Goal: Task Accomplishment & Management: Complete application form

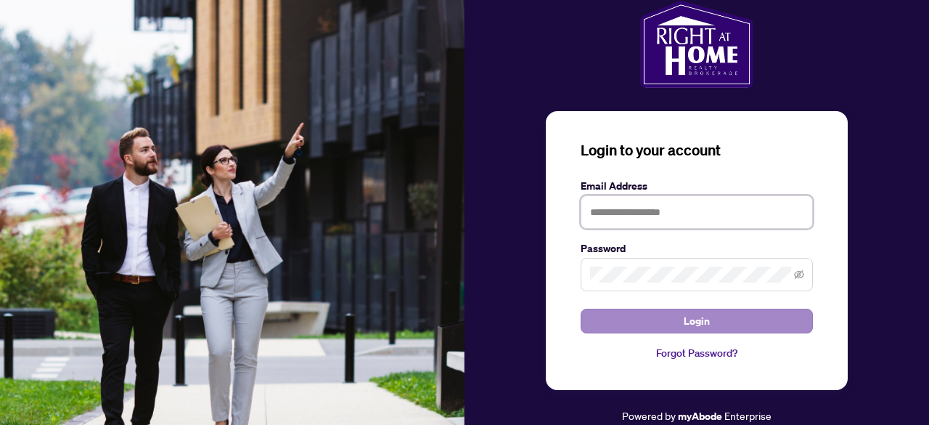
type input "**********"
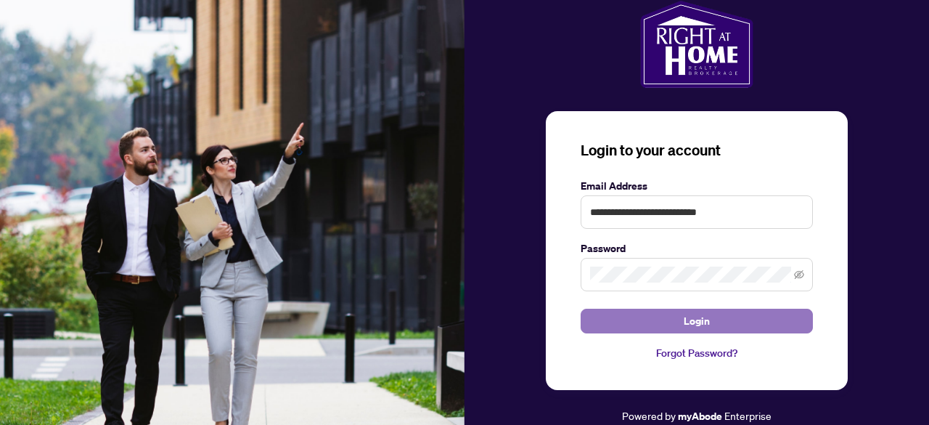
click at [777, 327] on button "Login" at bounding box center [697, 320] width 232 height 25
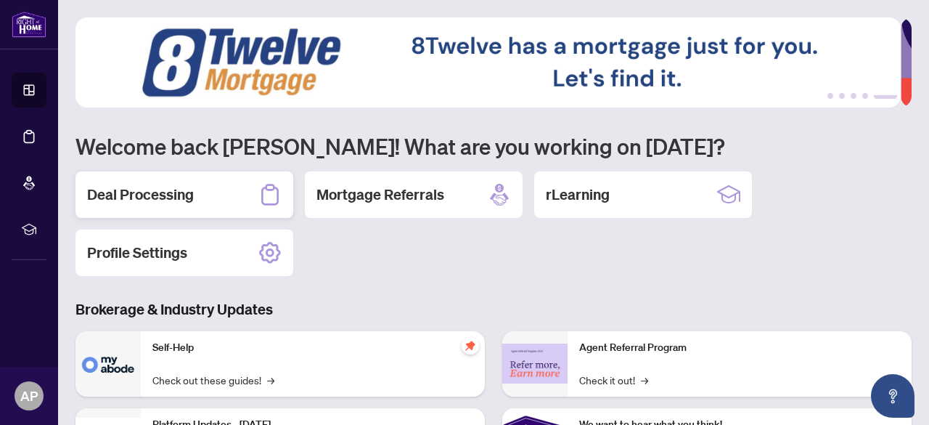
click at [197, 192] on div "Deal Processing" at bounding box center [184, 194] width 218 height 46
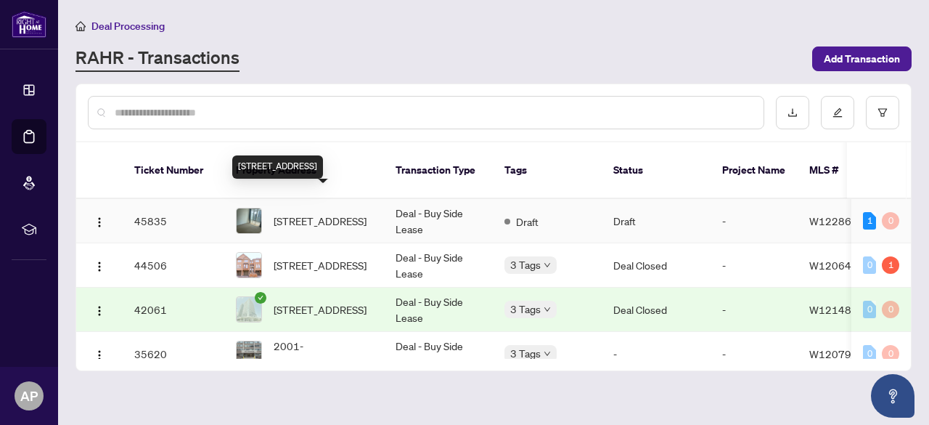
click at [329, 213] on span "[STREET_ADDRESS]" at bounding box center [320, 221] width 93 height 16
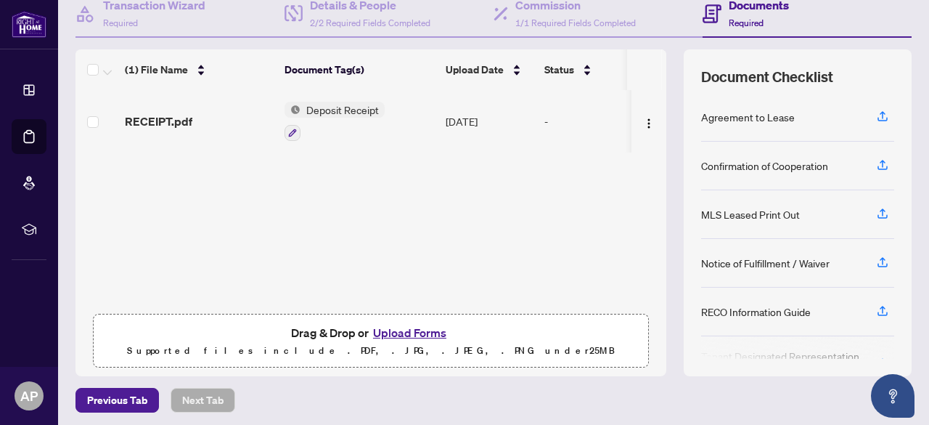
scroll to position [130, 0]
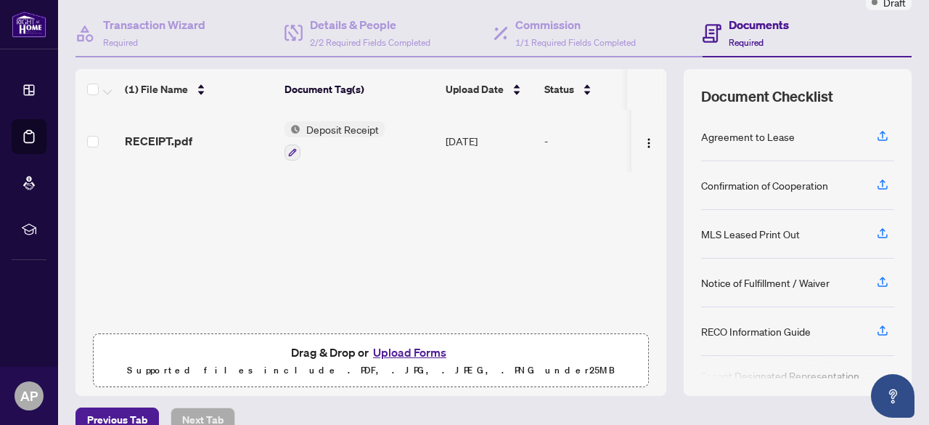
click at [398, 348] on button "Upload Forms" at bounding box center [410, 352] width 82 height 19
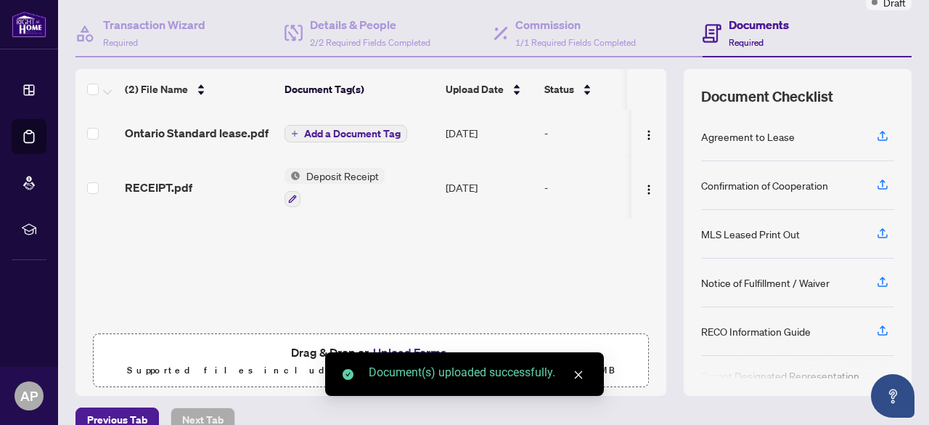
click at [380, 139] on button "Add a Document Tag" at bounding box center [345, 133] width 123 height 17
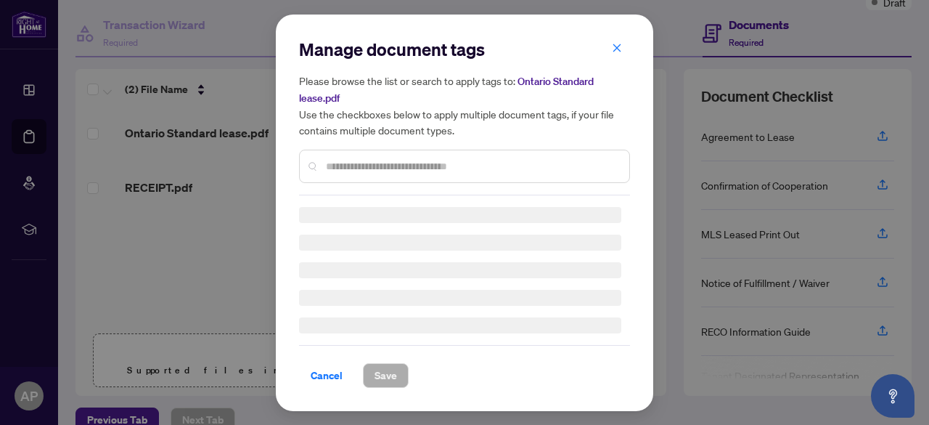
click at [369, 174] on div at bounding box center [464, 165] width 331 height 33
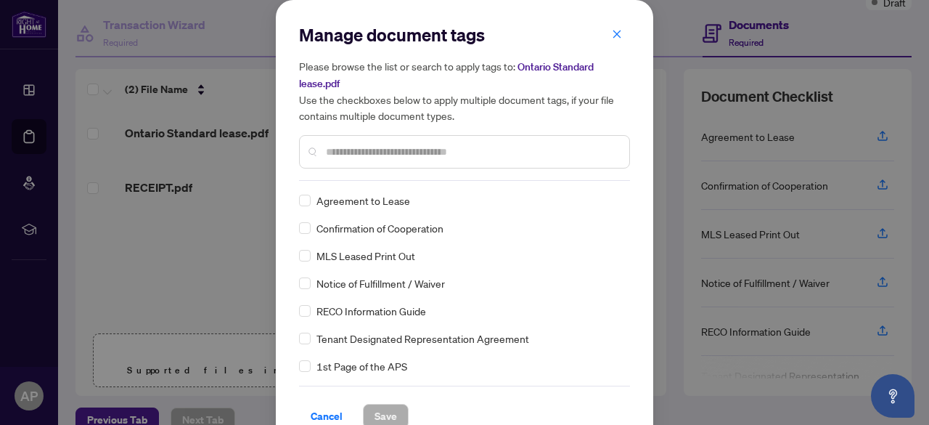
click at [374, 155] on input "text" at bounding box center [472, 152] width 292 height 16
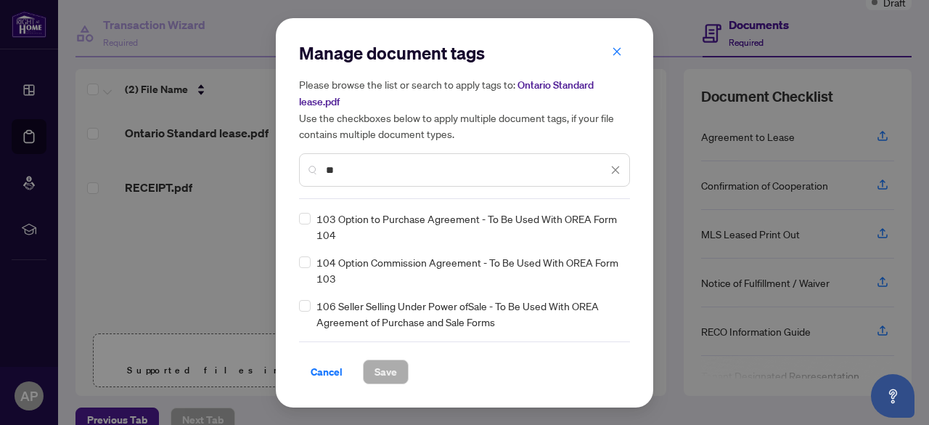
type input "*"
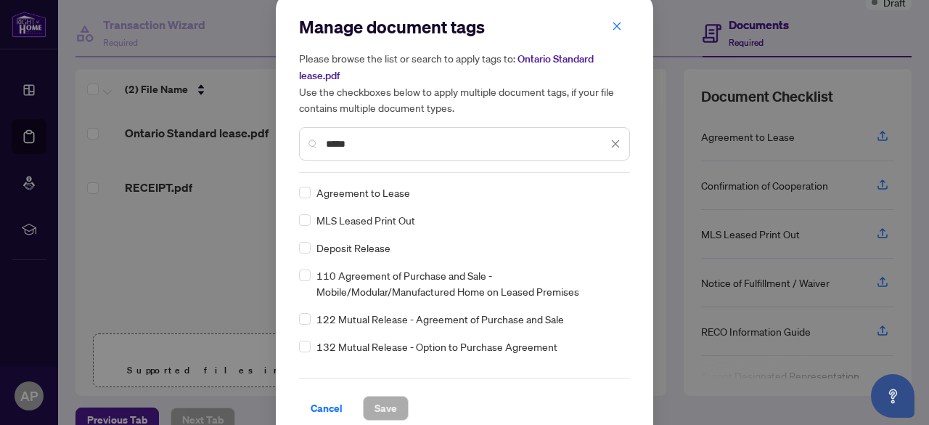
scroll to position [0, 0]
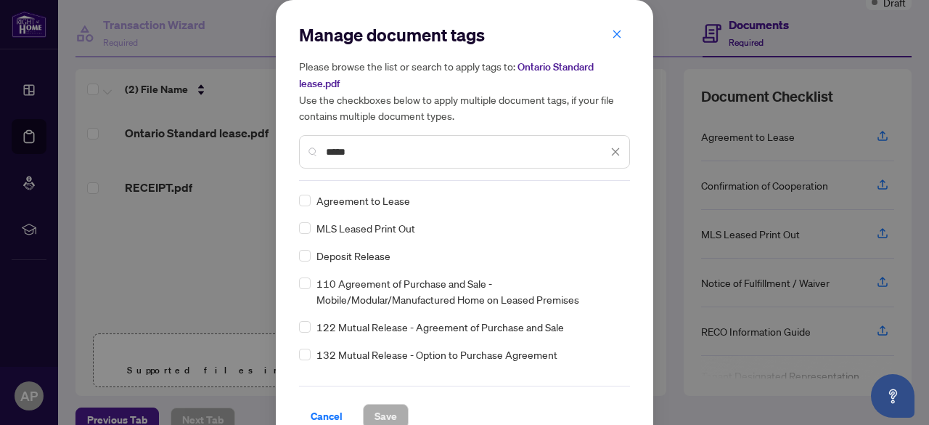
click at [446, 157] on input "*****" at bounding box center [467, 152] width 282 height 16
type input "*****"
click at [316, 416] on span "Cancel" at bounding box center [327, 415] width 32 height 23
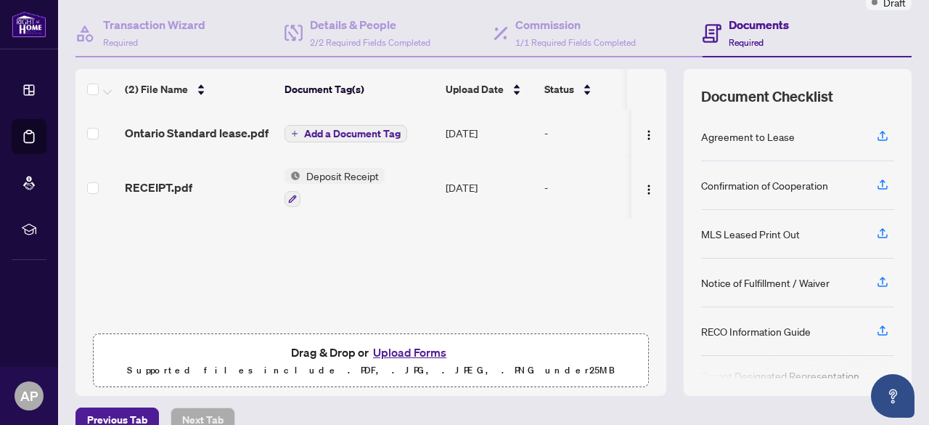
click at [414, 344] on button "Upload Forms" at bounding box center [410, 352] width 82 height 19
click at [411, 353] on button "Upload Forms" at bounding box center [410, 352] width 82 height 19
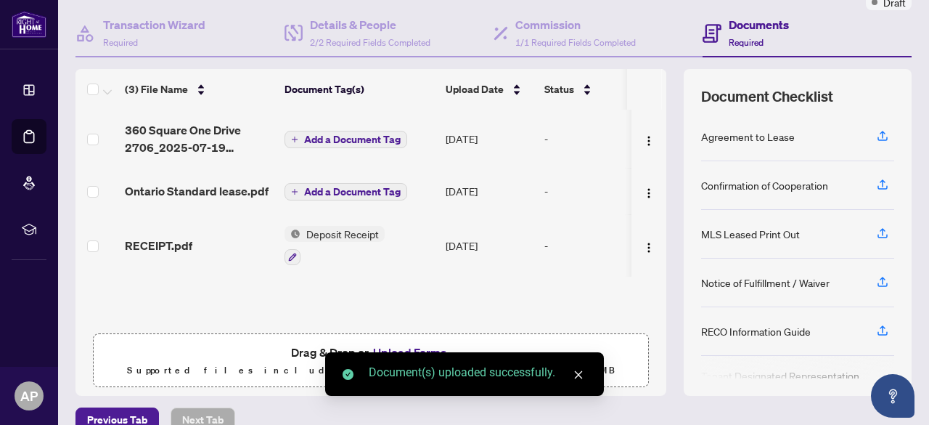
drag, startPoint x: 576, startPoint y: 374, endPoint x: 530, endPoint y: 358, distance: 49.1
click at [576, 375] on icon "close" at bounding box center [578, 374] width 10 height 10
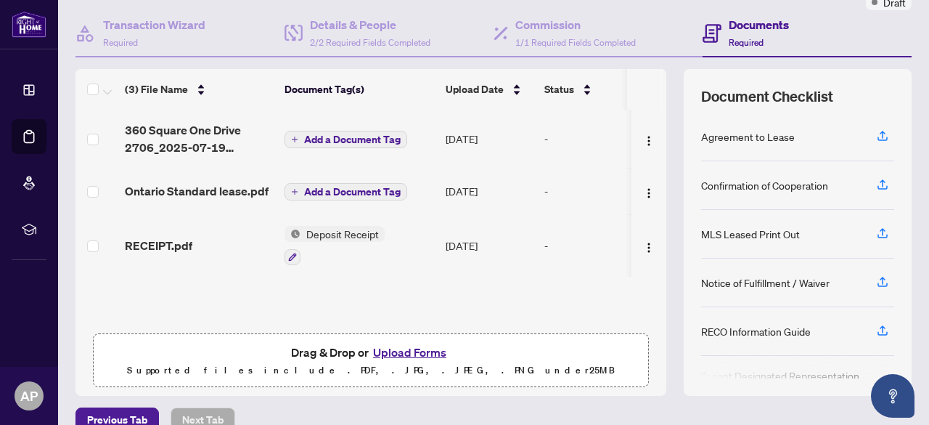
click at [408, 351] on button "Upload Forms" at bounding box center [410, 352] width 82 height 19
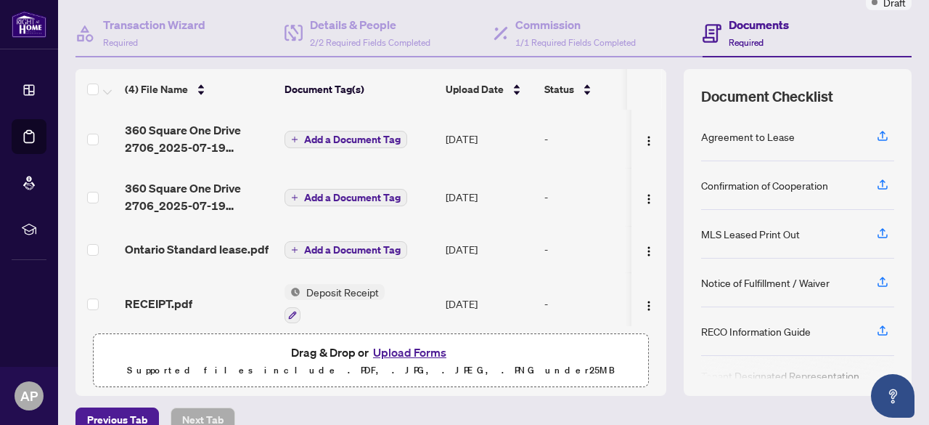
click at [348, 138] on span "Add a Document Tag" at bounding box center [352, 139] width 97 height 10
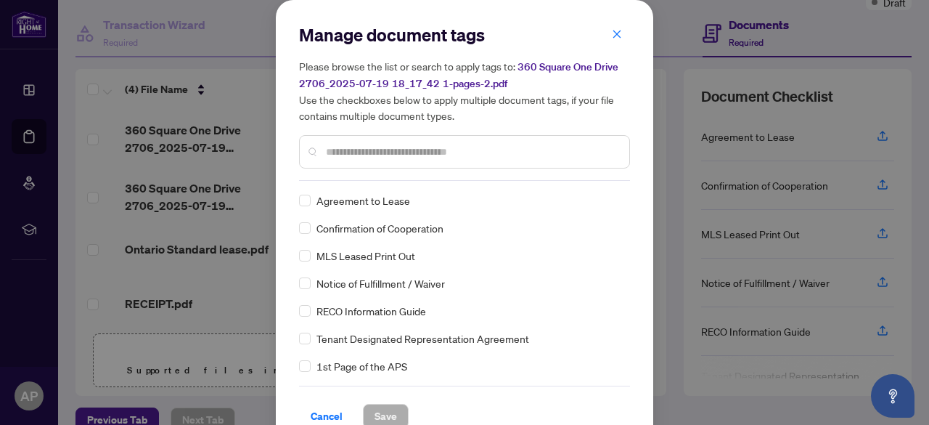
click at [330, 203] on span "Agreement to Lease" at bounding box center [363, 200] width 94 height 16
click at [366, 410] on button "Save" at bounding box center [386, 415] width 46 height 25
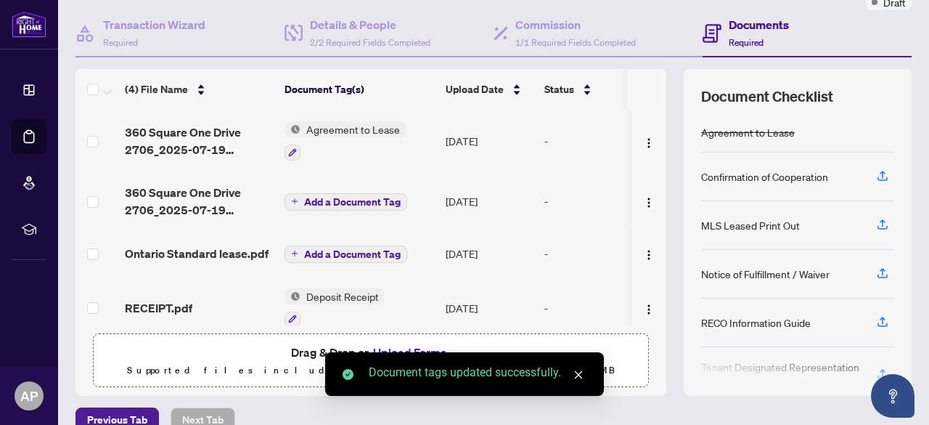
click at [326, 202] on span "Add a Document Tag" at bounding box center [352, 202] width 97 height 10
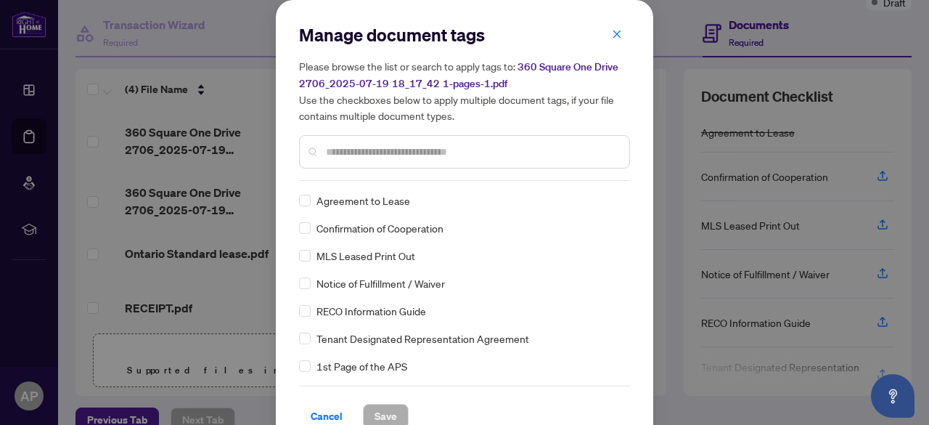
click at [384, 164] on div at bounding box center [464, 151] width 331 height 33
click at [378, 160] on div at bounding box center [464, 151] width 331 height 33
click at [385, 144] on input "text" at bounding box center [472, 152] width 292 height 16
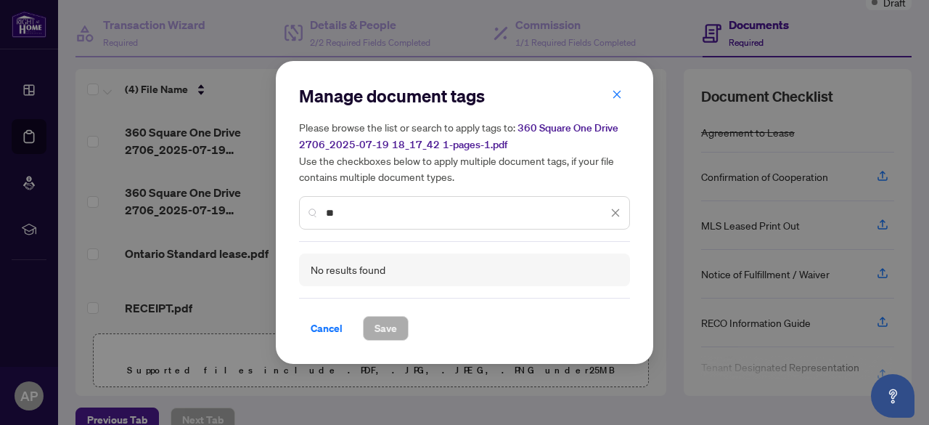
type input "*"
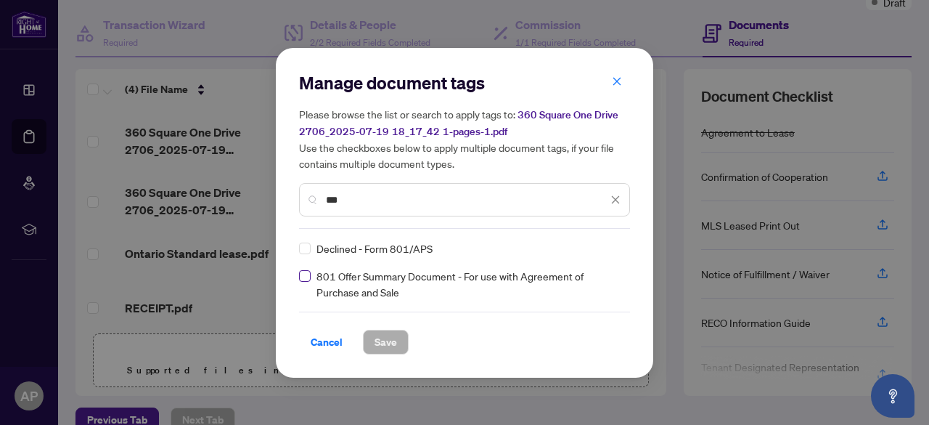
type input "***"
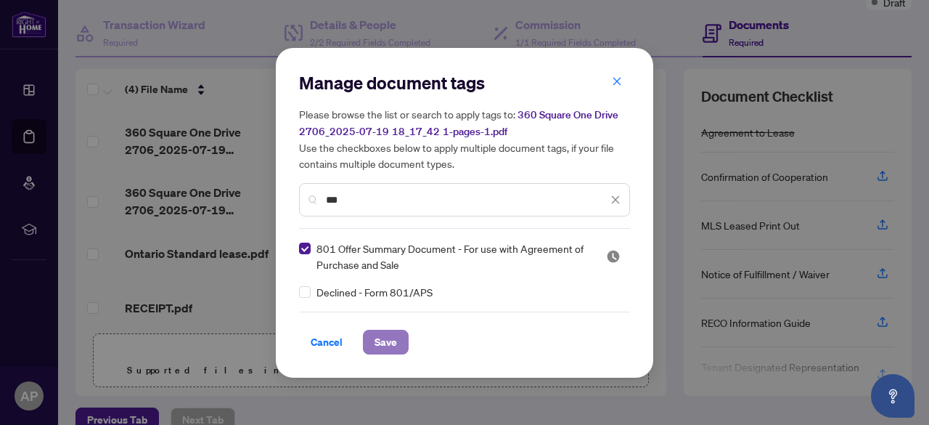
click at [389, 333] on span "Save" at bounding box center [385, 341] width 22 height 23
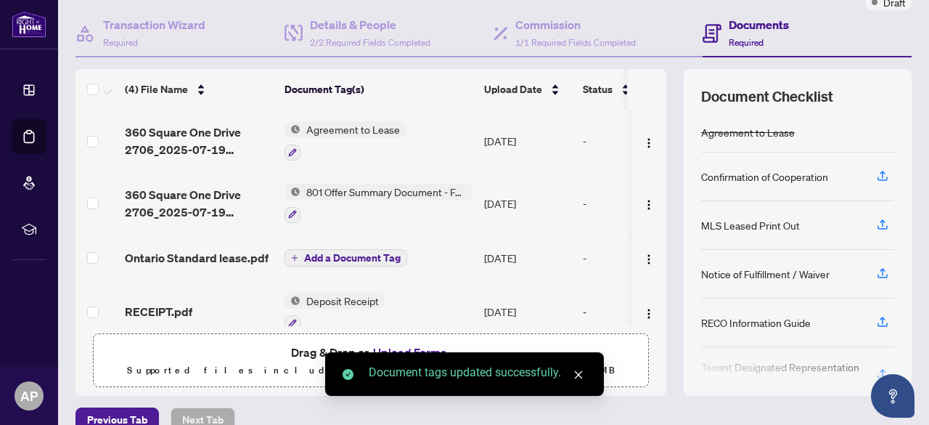
drag, startPoint x: 568, startPoint y: 371, endPoint x: 581, endPoint y: 372, distance: 12.4
click at [581, 372] on div "Document tags updated successfully." at bounding box center [464, 374] width 279 height 44
click at [581, 372] on icon "close" at bounding box center [579, 375] width 8 height 8
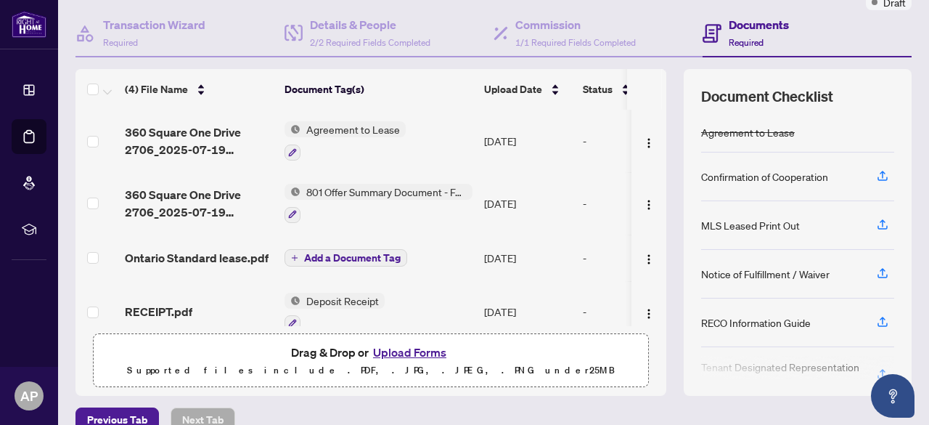
click at [391, 346] on button "Upload Forms" at bounding box center [410, 352] width 82 height 19
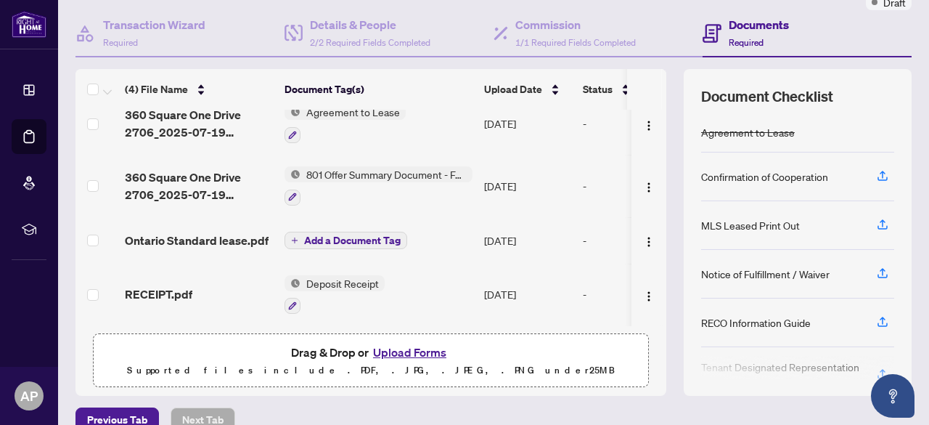
click at [388, 349] on button "Upload Forms" at bounding box center [410, 352] width 82 height 19
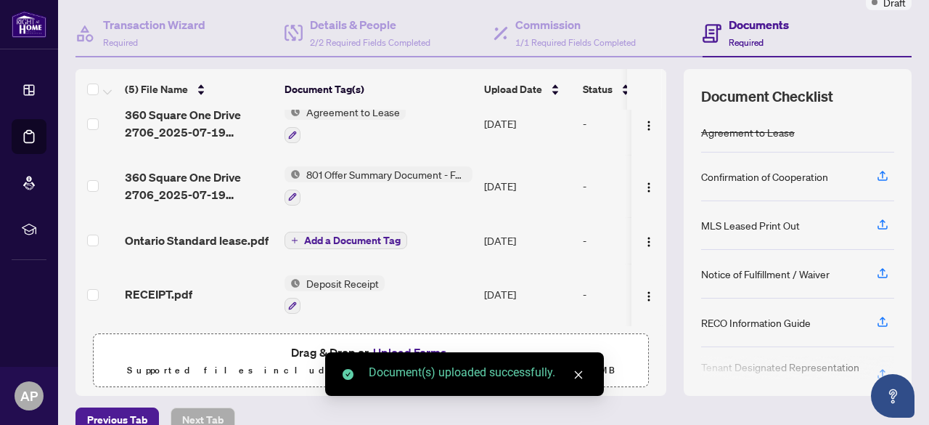
scroll to position [0, 0]
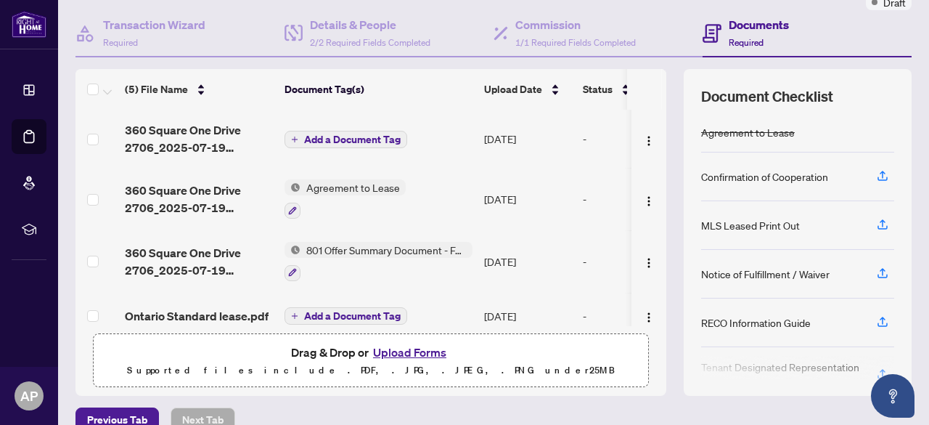
click at [346, 136] on span "Add a Document Tag" at bounding box center [352, 139] width 97 height 10
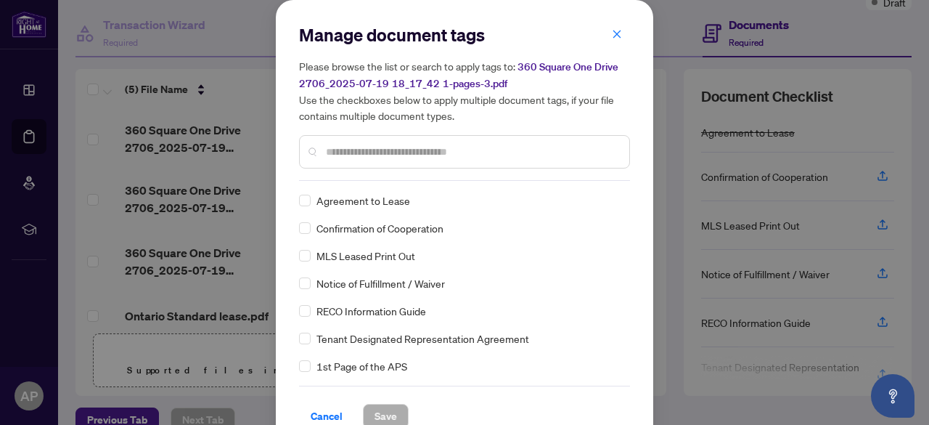
click at [377, 166] on div at bounding box center [464, 151] width 331 height 33
click at [377, 165] on div at bounding box center [464, 151] width 331 height 33
click at [376, 155] on div at bounding box center [464, 151] width 331 height 33
click at [376, 155] on input "text" at bounding box center [472, 152] width 292 height 16
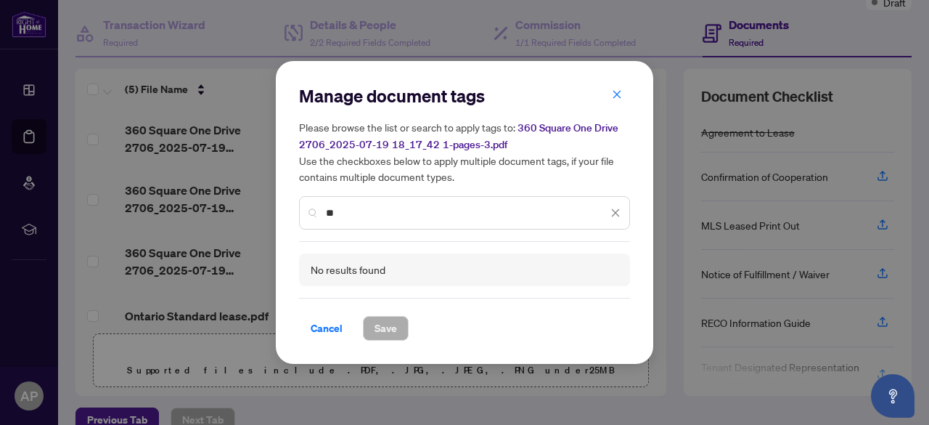
type input "*"
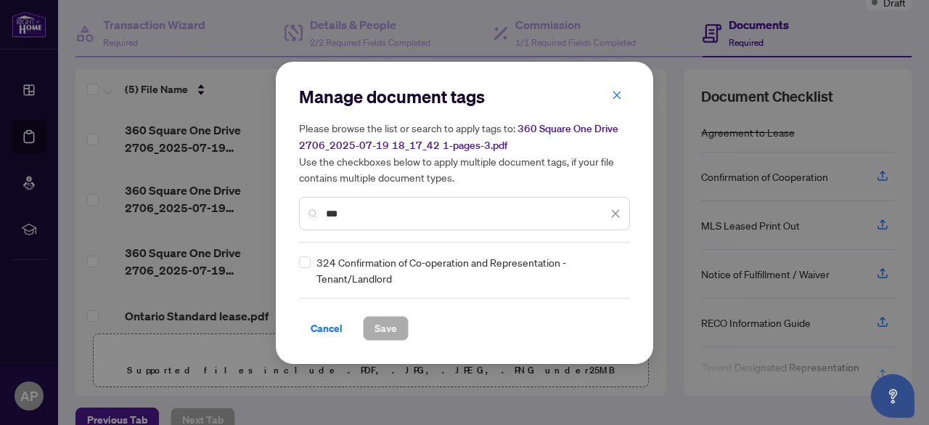
type input "***"
click at [387, 334] on span "Save" at bounding box center [385, 327] width 22 height 23
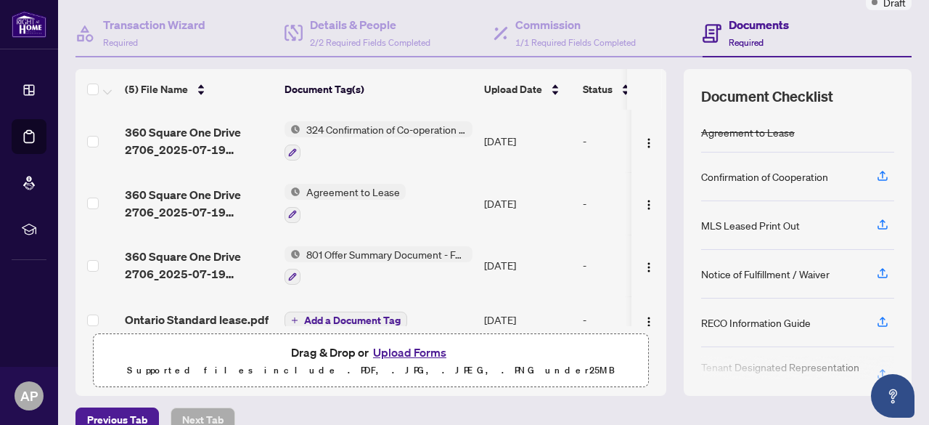
click at [403, 356] on button "Upload Forms" at bounding box center [410, 352] width 82 height 19
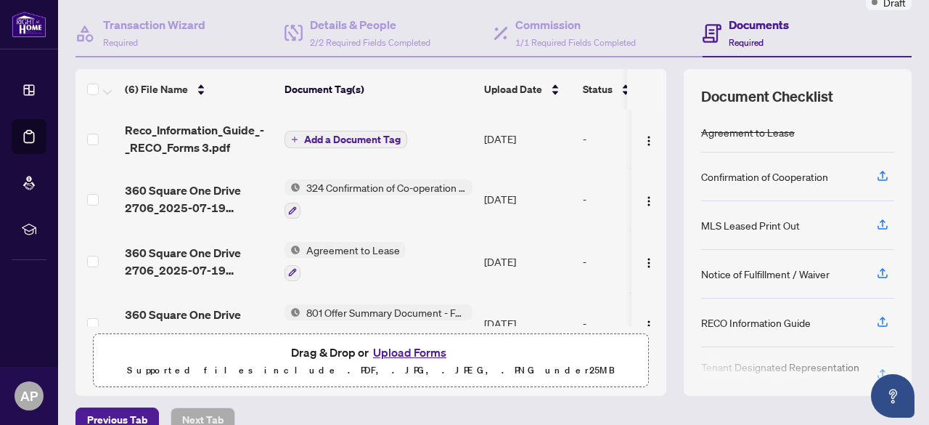
click at [341, 140] on span "Add a Document Tag" at bounding box center [352, 139] width 97 height 10
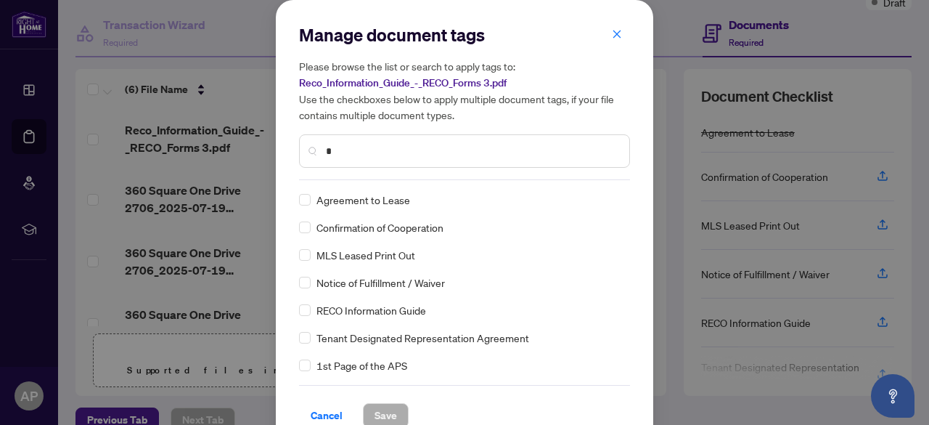
click at [344, 157] on input "*" at bounding box center [472, 151] width 292 height 16
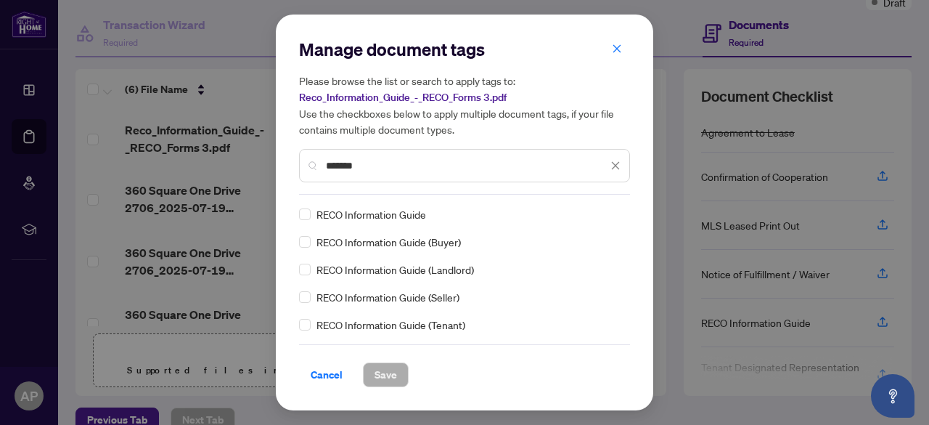
type input "*******"
click at [393, 210] on span "RECO Information Guide" at bounding box center [371, 214] width 110 height 16
click at [398, 374] on button "Save" at bounding box center [386, 374] width 46 height 25
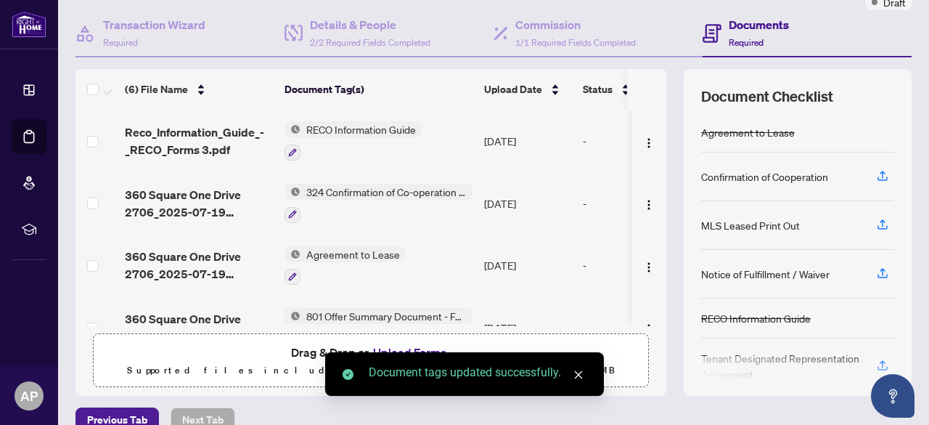
click at [573, 374] on icon "close" at bounding box center [578, 374] width 10 height 10
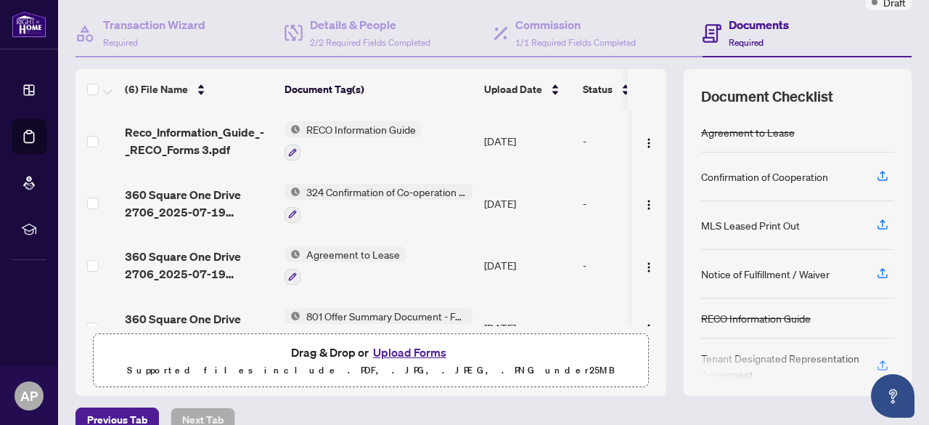
click at [400, 352] on button "Upload Forms" at bounding box center [410, 352] width 82 height 19
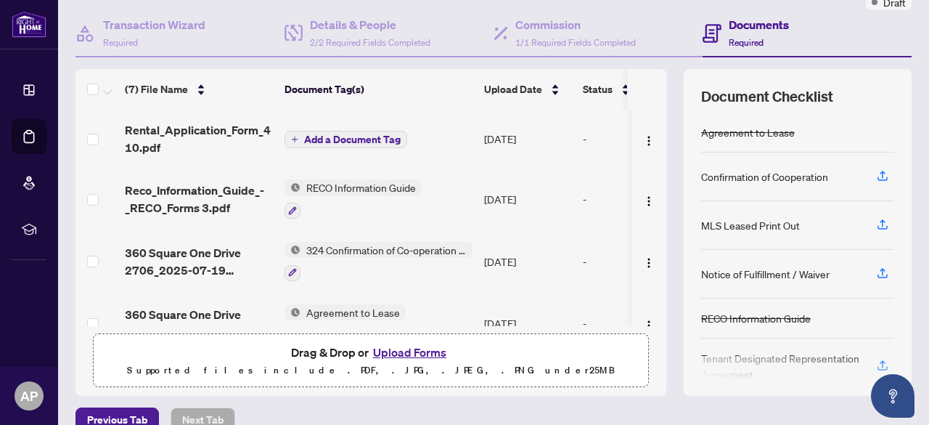
click at [356, 143] on button "Add a Document Tag" at bounding box center [345, 139] width 123 height 17
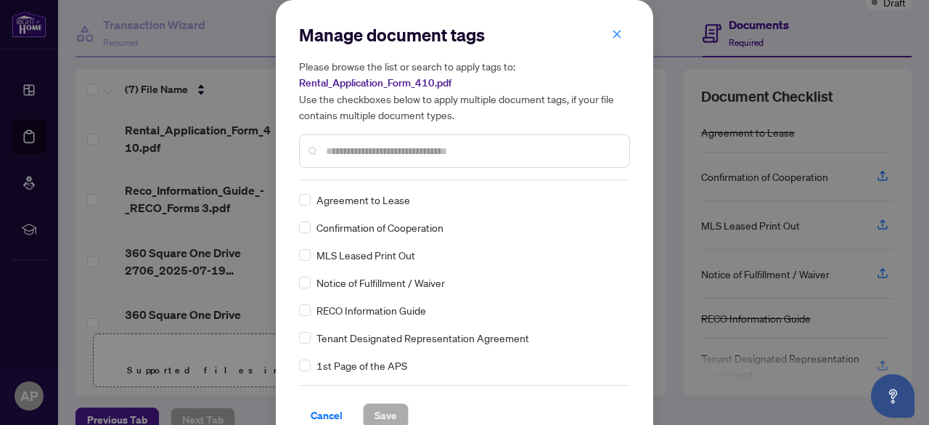
click at [356, 157] on input "text" at bounding box center [472, 151] width 292 height 16
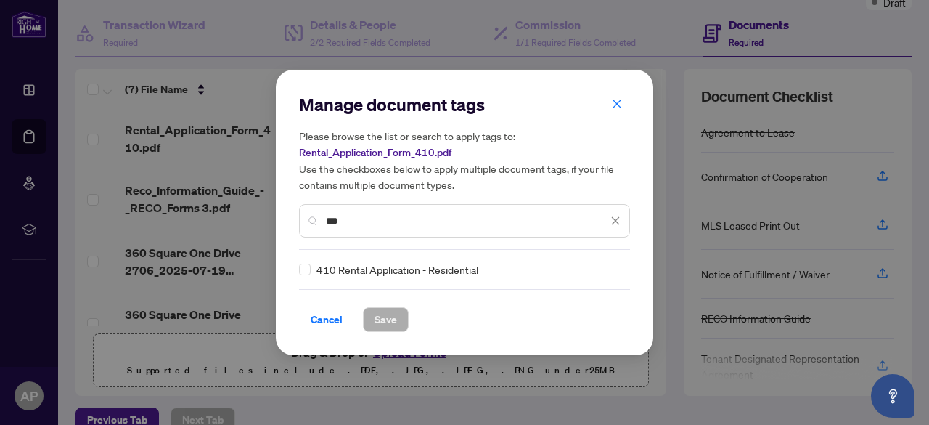
type input "***"
click at [354, 266] on span "410 Rental Application - Residential" at bounding box center [397, 269] width 162 height 16
click at [393, 329] on span "Save" at bounding box center [385, 319] width 22 height 23
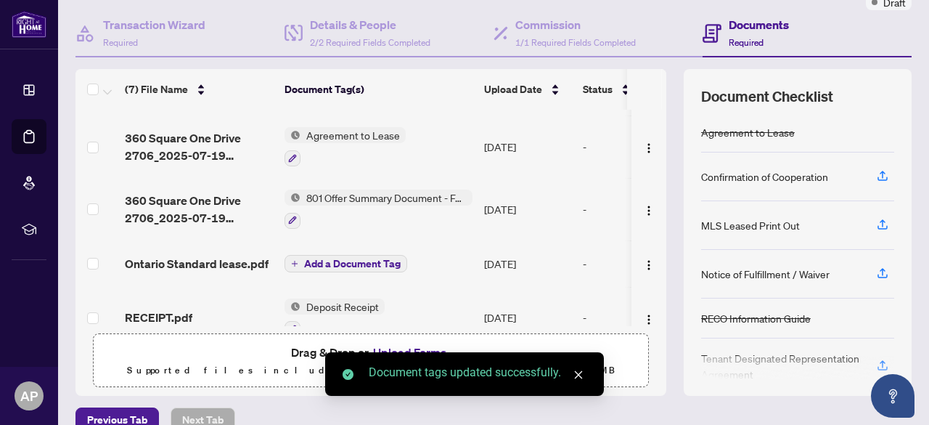
scroll to position [205, 0]
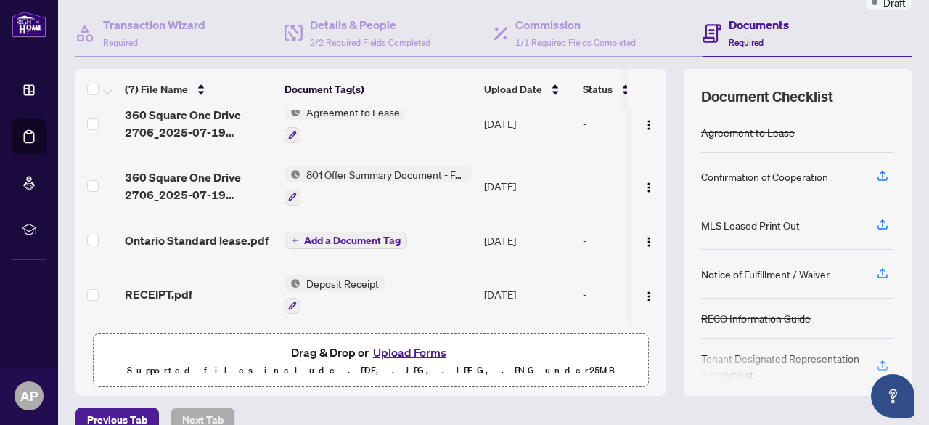
click at [411, 349] on button "Upload Forms" at bounding box center [410, 352] width 82 height 19
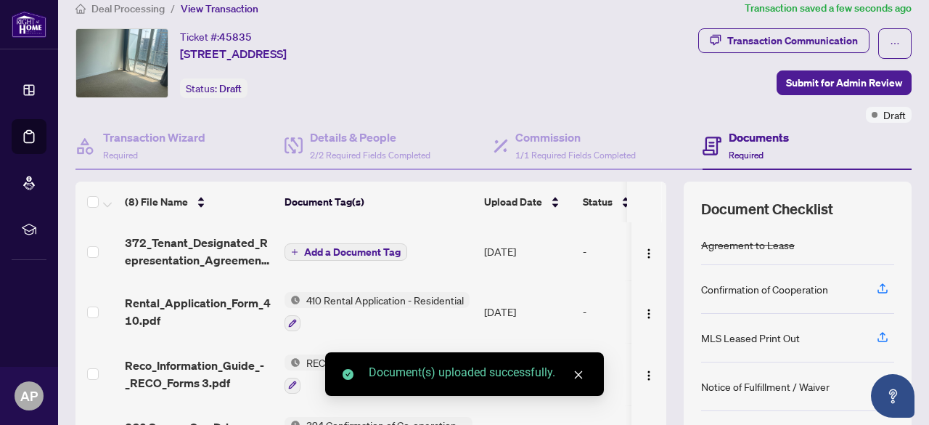
scroll to position [16, 0]
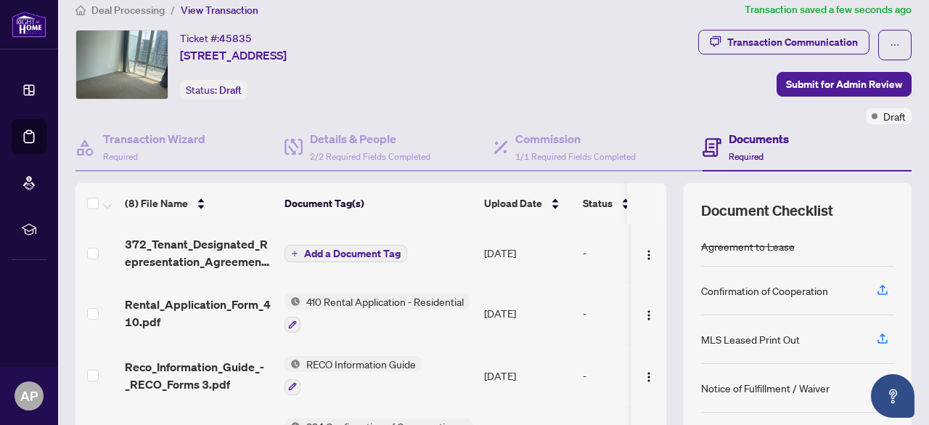
click at [358, 248] on span "Add a Document Tag" at bounding box center [352, 253] width 97 height 10
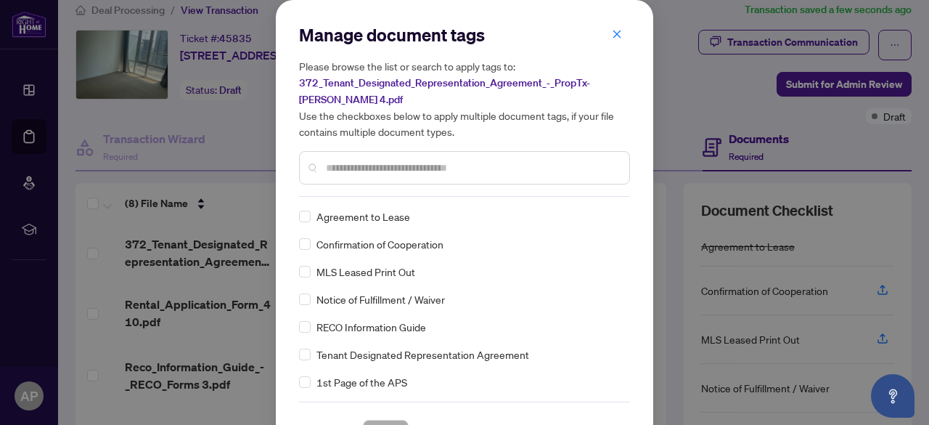
click at [356, 168] on input "text" at bounding box center [472, 168] width 292 height 16
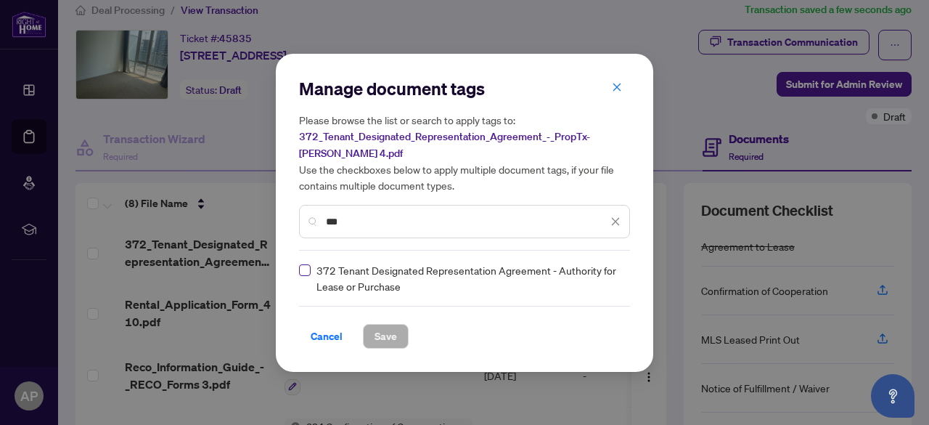
type input "***"
click at [300, 276] on label at bounding box center [305, 270] width 12 height 16
click at [380, 332] on span "Save" at bounding box center [385, 335] width 22 height 23
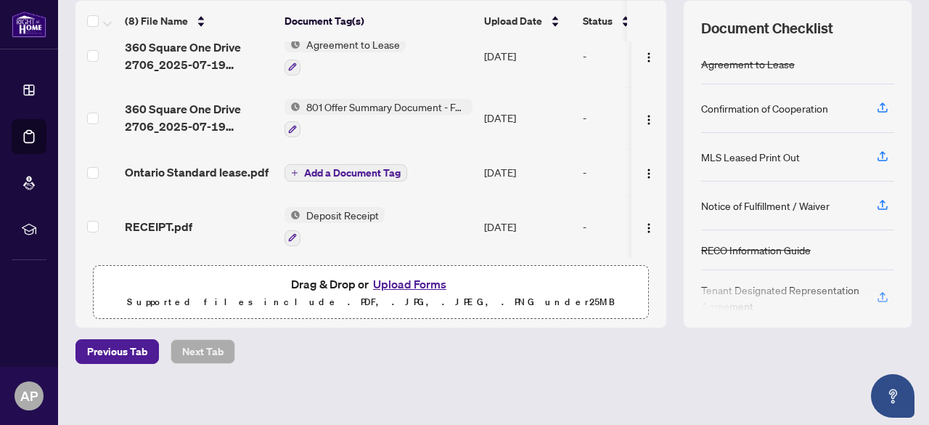
scroll to position [0, 0]
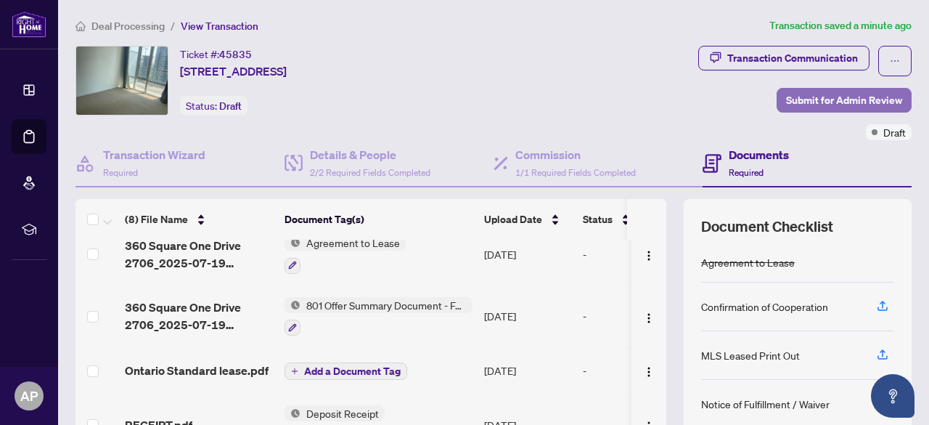
click at [829, 110] on span "Submit for Admin Review" at bounding box center [844, 100] width 116 height 23
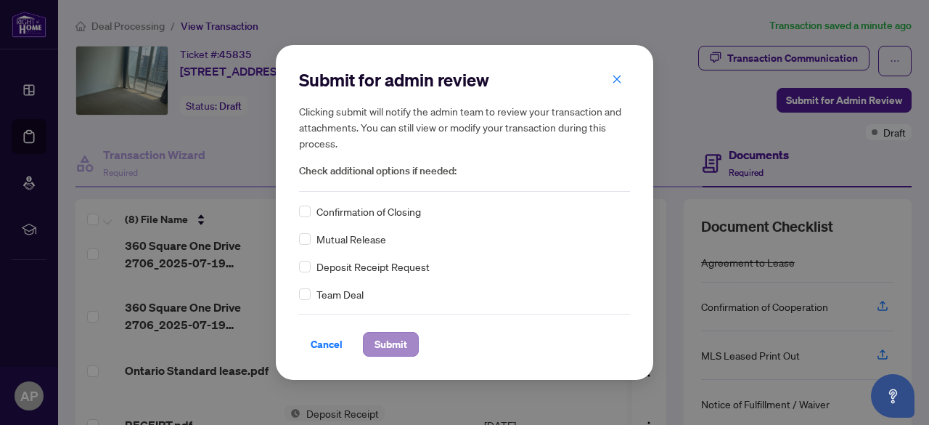
drag, startPoint x: 386, startPoint y: 359, endPoint x: 391, endPoint y: 348, distance: 12.7
click at [391, 348] on div "Submit for admin review Clicking submit will notify the admin team to review yo…" at bounding box center [464, 212] width 377 height 335
click at [391, 348] on span "Submit" at bounding box center [390, 343] width 33 height 23
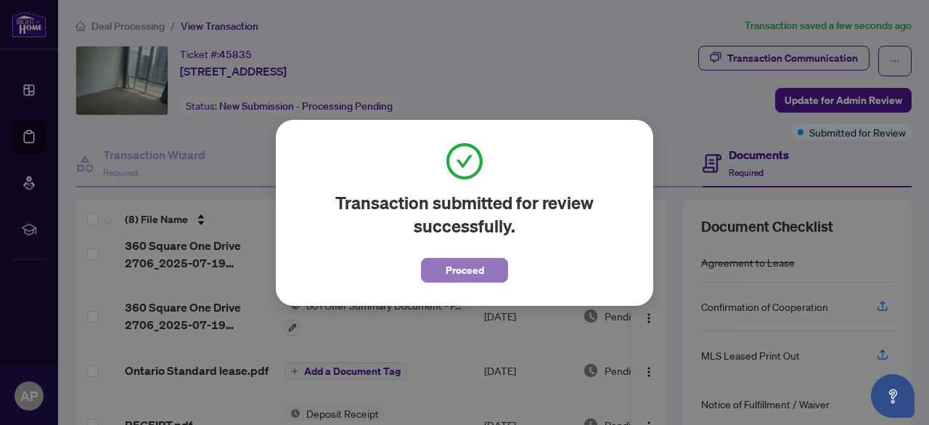
click at [462, 261] on span "Proceed" at bounding box center [465, 269] width 38 height 23
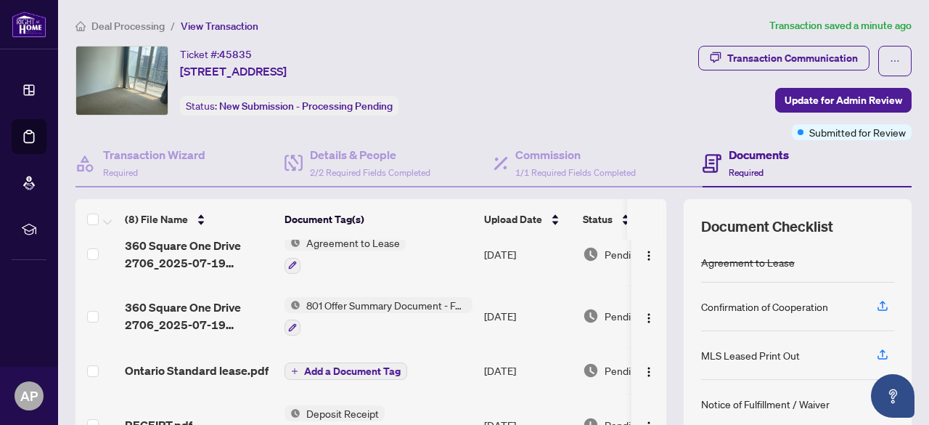
click at [119, 25] on span "Deal Processing" at bounding box center [127, 26] width 73 height 13
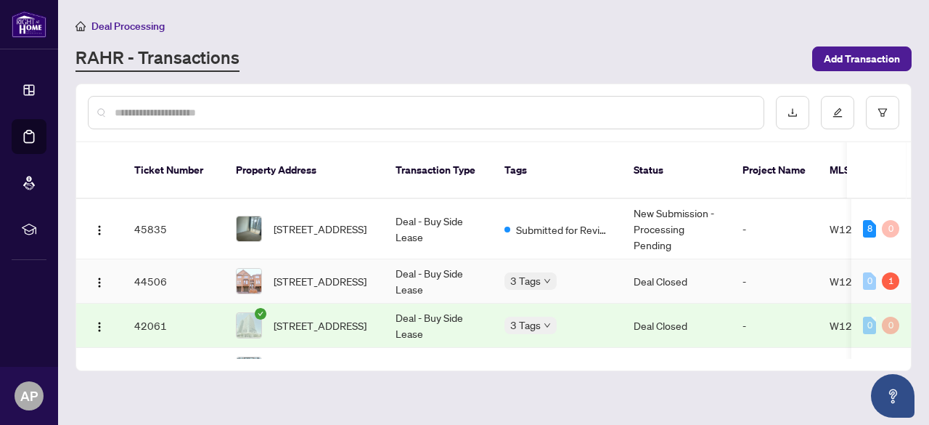
click at [398, 265] on td "Deal - Buy Side Lease" at bounding box center [438, 281] width 109 height 44
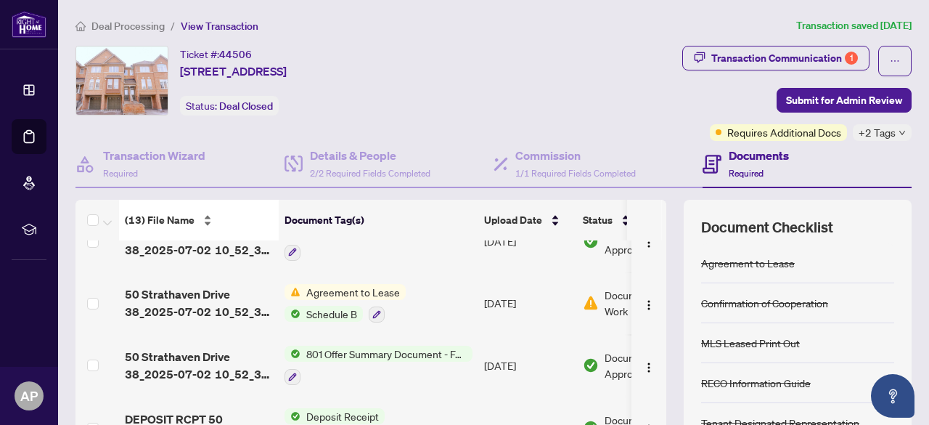
scroll to position [203, 0]
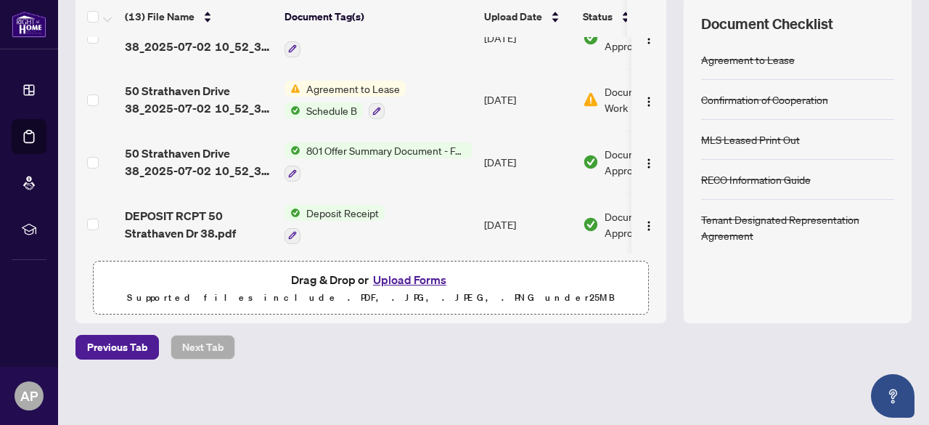
click at [427, 275] on button "Upload Forms" at bounding box center [410, 279] width 82 height 19
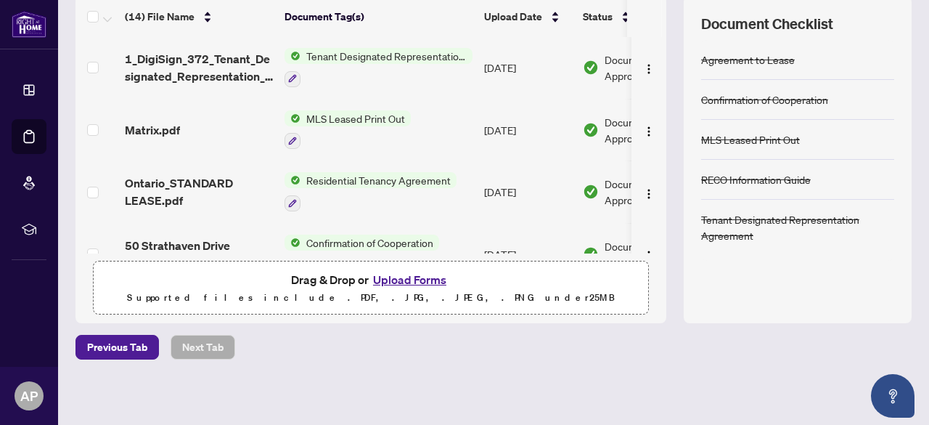
scroll to position [0, 0]
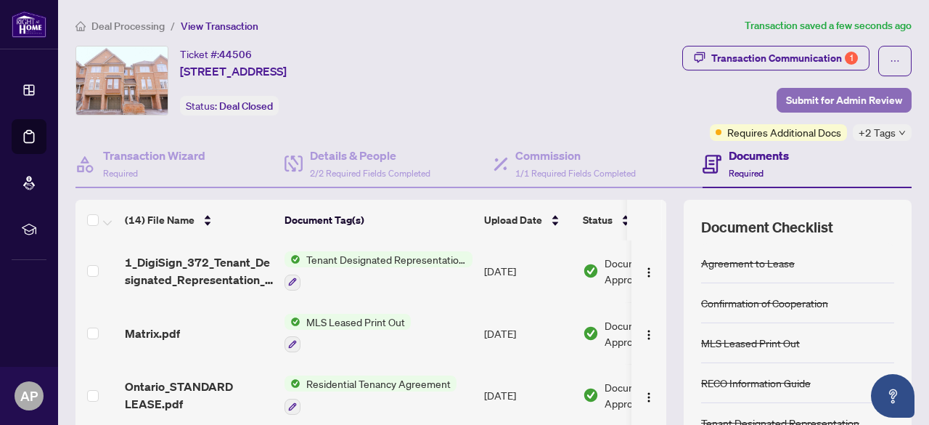
click at [866, 98] on span "Submit for Admin Review" at bounding box center [844, 100] width 116 height 23
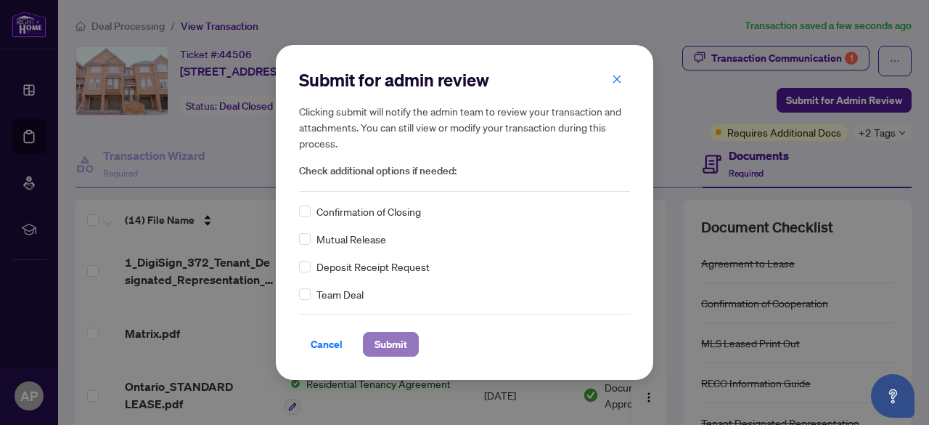
click at [402, 340] on span "Submit" at bounding box center [390, 343] width 33 height 23
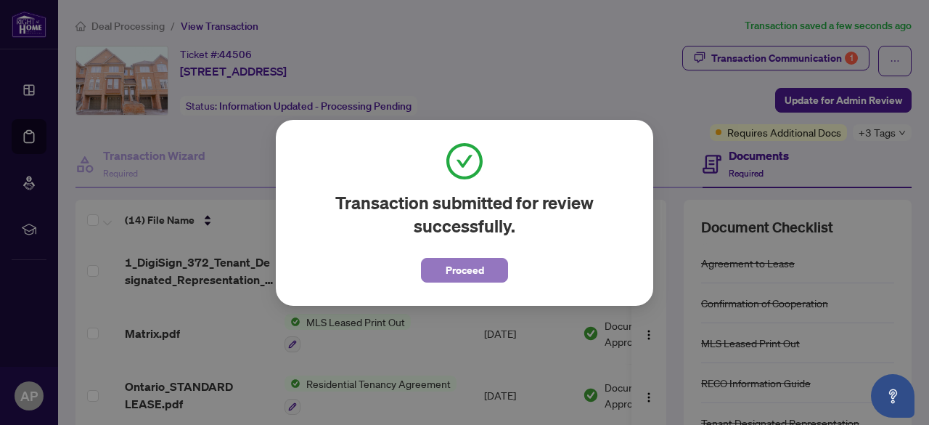
click at [443, 277] on button "Proceed" at bounding box center [464, 270] width 87 height 25
